Goal: Transaction & Acquisition: Obtain resource

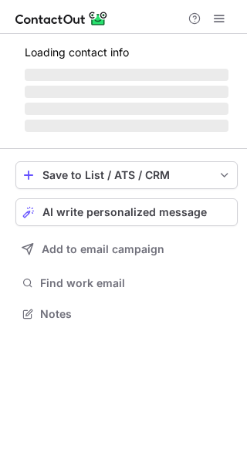
scroll to position [299, 247]
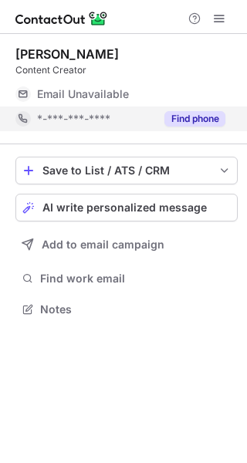
click at [194, 113] on button "Find phone" at bounding box center [194, 118] width 61 height 15
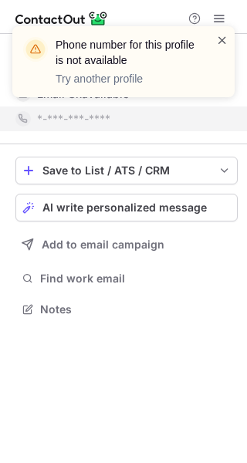
click at [220, 38] on span at bounding box center [222, 39] width 12 height 15
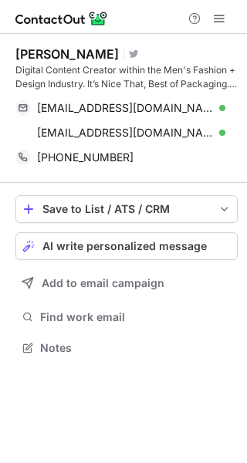
scroll to position [337, 247]
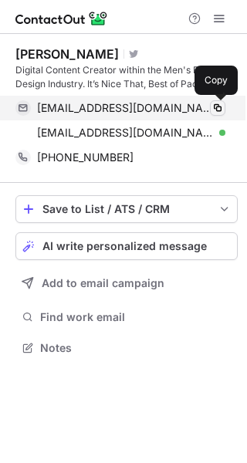
click at [215, 107] on span at bounding box center [218, 108] width 12 height 12
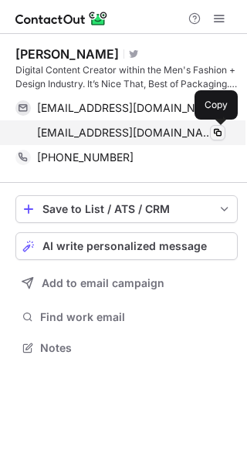
click at [215, 131] on span at bounding box center [218, 133] width 12 height 12
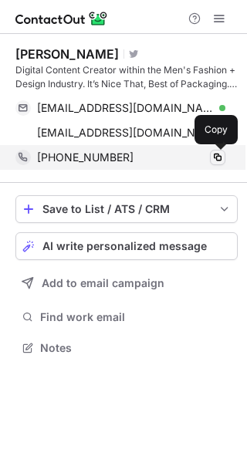
click at [215, 154] on span at bounding box center [218, 157] width 12 height 12
